Goal: Navigation & Orientation: Go to known website

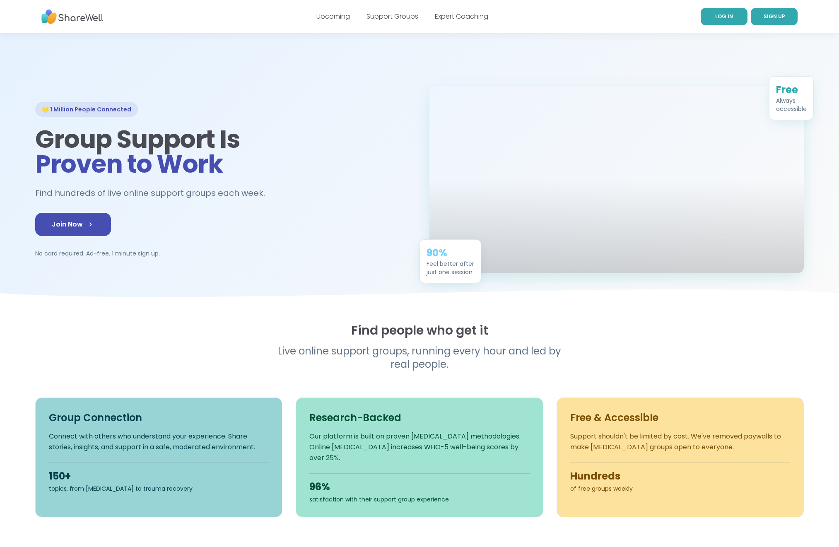
click at [646, 16] on span "LOG IN" at bounding box center [724, 16] width 18 height 7
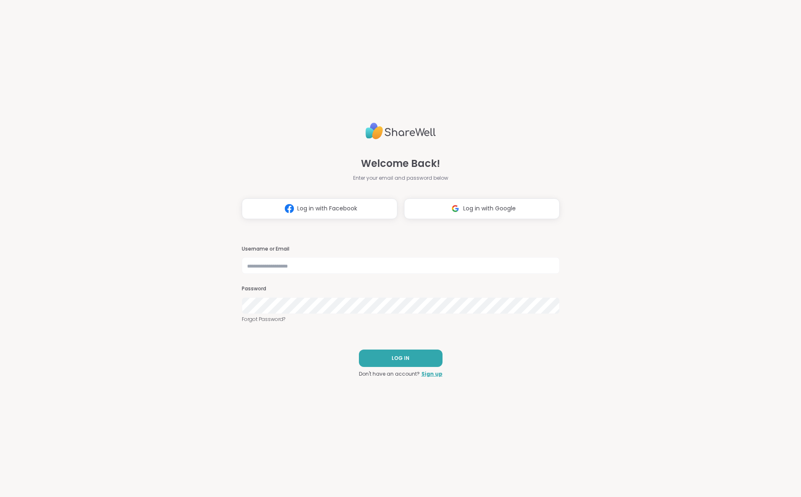
click at [436, 154] on div "Welcome Back! Enter your email and password below" at bounding box center [400, 150] width 95 height 63
click at [463, 209] on span "Log in with Google" at bounding box center [489, 208] width 53 height 9
drag, startPoint x: 144, startPoint y: 279, endPoint x: 154, endPoint y: 272, distance: 12.5
click at [146, 277] on div "Welcome Back! Enter your email and password below Log in with Facebook Log in w…" at bounding box center [400, 248] width 801 height 497
click at [477, 210] on span "Log in with Google" at bounding box center [489, 208] width 53 height 9
